Goal: Information Seeking & Learning: Learn about a topic

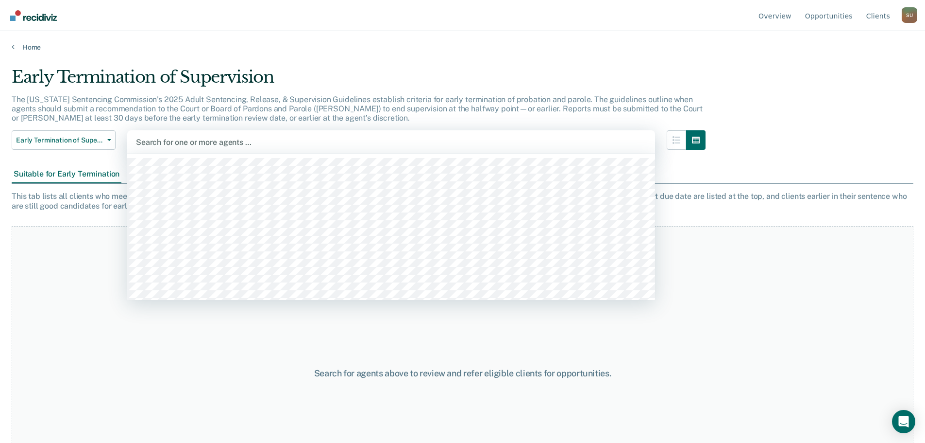
click at [182, 140] on div at bounding box center [391, 141] width 511 height 11
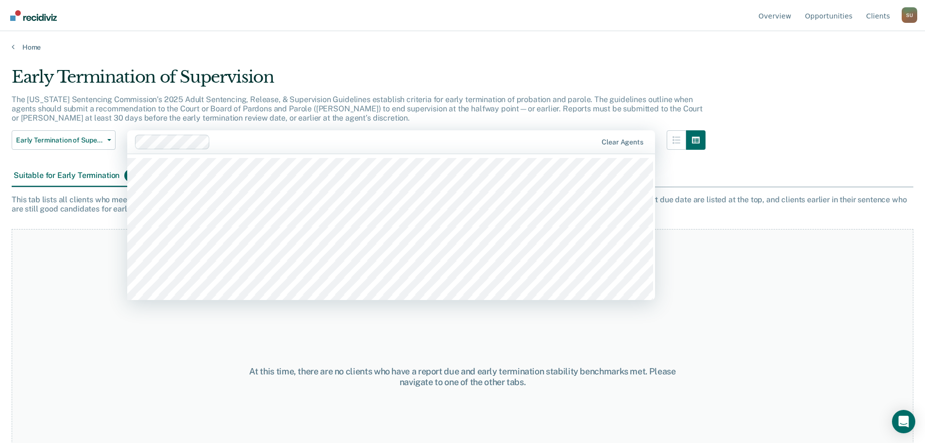
click at [232, 140] on div at bounding box center [405, 141] width 383 height 11
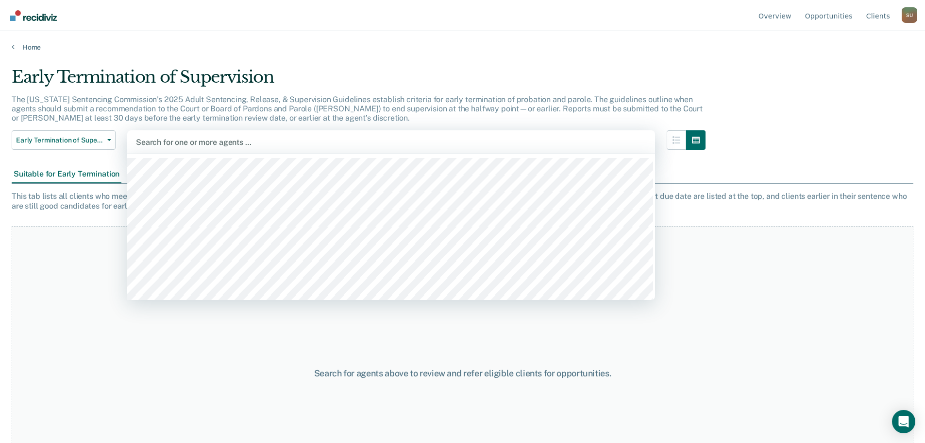
click at [723, 68] on div "Early Termination of Supervision The [US_STATE] Sentencing Commission’s 2025 Ad…" at bounding box center [463, 218] width 902 height 303
